Goal: Obtain resource: Obtain resource

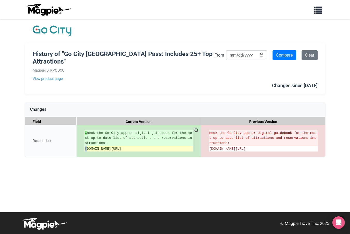
drag, startPoint x: 90, startPoint y: 154, endPoint x: 86, endPoint y: 150, distance: 5.5
click at [86, 150] on li "[DOMAIN_NAME][URL]" at bounding box center [138, 148] width 108 height 5
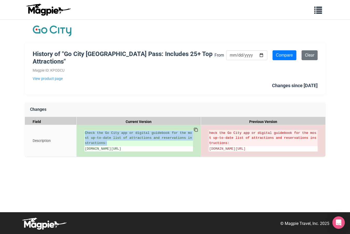
click at [87, 156] on div "C heck the Go City app or digital guidebook for the most up-to-date list of att…" at bounding box center [139, 141] width 124 height 32
click at [102, 150] on li "[DOMAIN_NAME][URL]" at bounding box center [138, 148] width 108 height 5
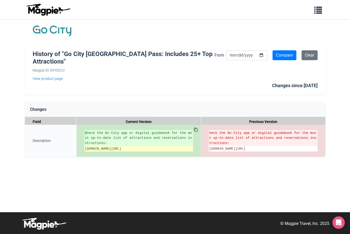
click at [99, 149] on span "[DOMAIN_NAME][URL]" at bounding box center [103, 149] width 36 height 4
click at [87, 151] on li "[DOMAIN_NAME][URL]" at bounding box center [138, 148] width 108 height 5
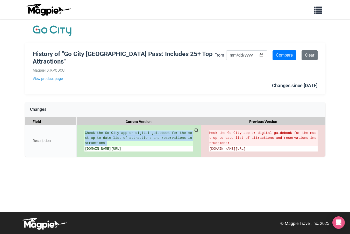
click at [85, 156] on div "C heck the Go City app or digital guidebook for the most up-to-date list of att…" at bounding box center [139, 141] width 124 height 32
click at [89, 151] on li "[DOMAIN_NAME][URL]" at bounding box center [138, 148] width 108 height 5
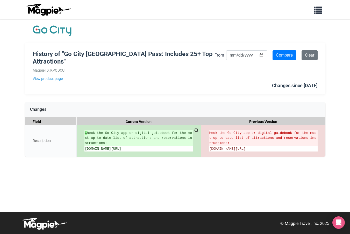
click at [195, 128] on icon at bounding box center [196, 129] width 3 height 3
